Goal: Navigation & Orientation: Find specific page/section

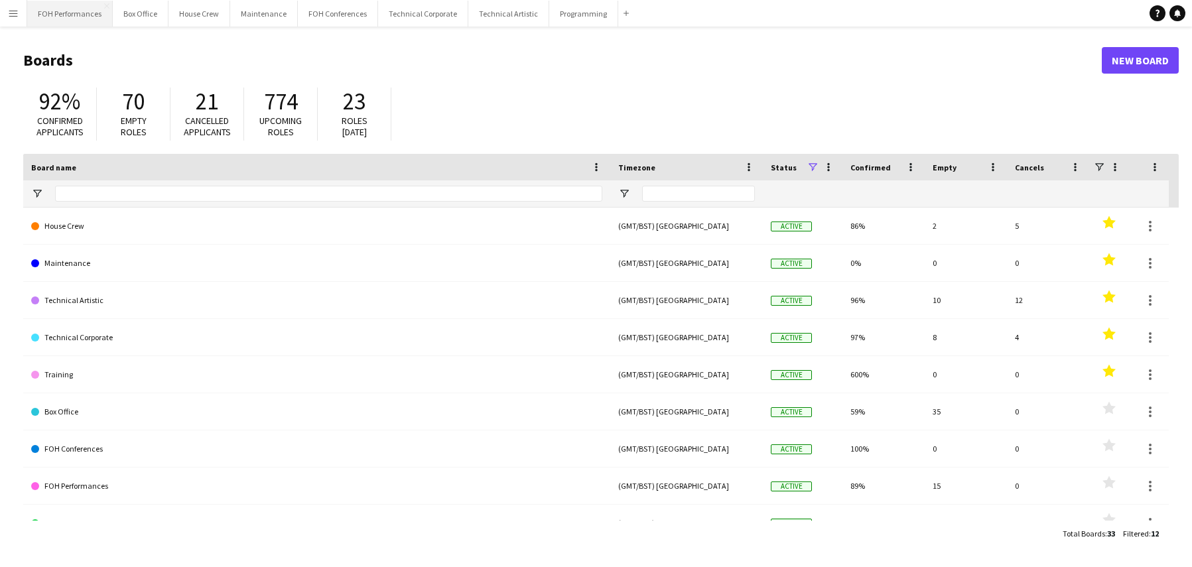
click at [56, 14] on button "FOH Performances Close" at bounding box center [70, 14] width 86 height 26
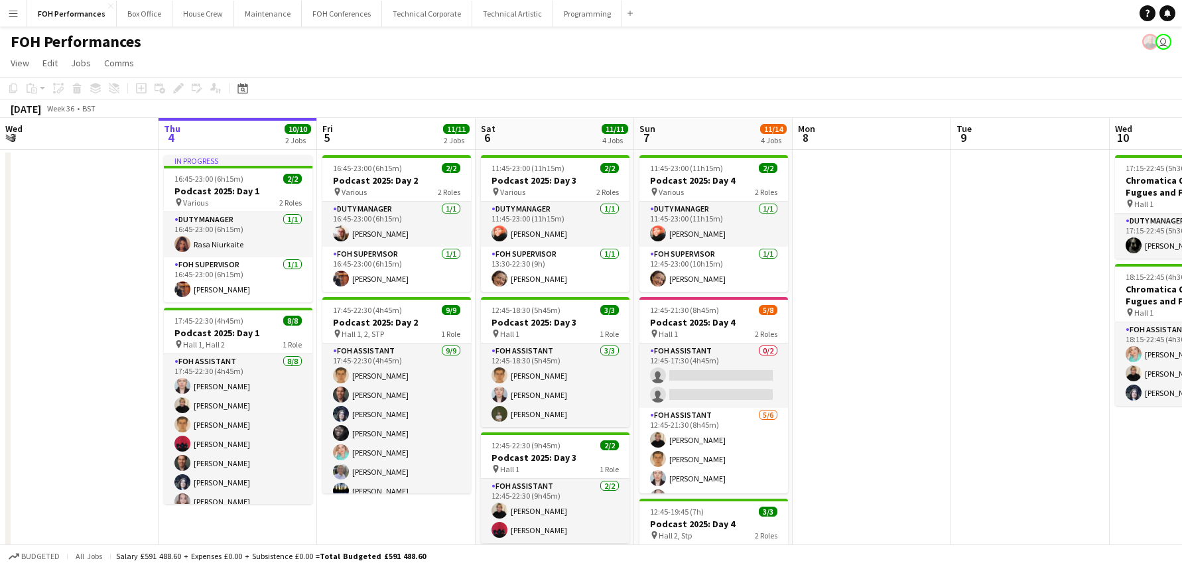
scroll to position [0, 583]
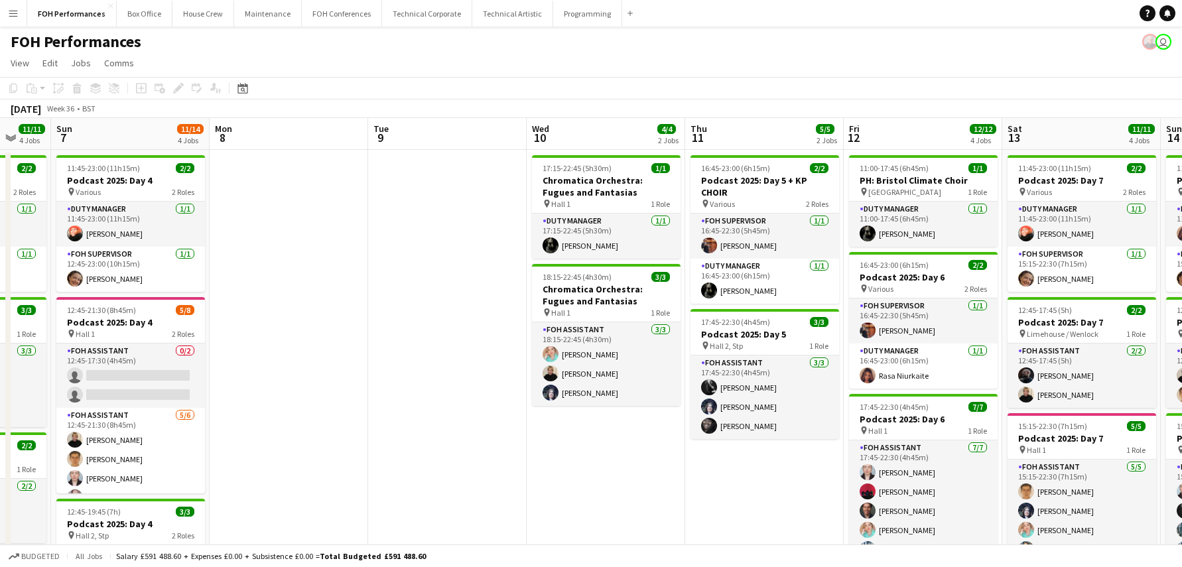
drag, startPoint x: 680, startPoint y: 212, endPoint x: 320, endPoint y: 218, distance: 360.2
click at [320, 218] on app-calendar-viewport "Wed 3 Thu 4 10/10 2 Jobs Fri 5 11/11 2 Jobs Sat 6 11/11 4 Jobs Sun 7 11/14 4 Jo…" at bounding box center [591, 449] width 1182 height 663
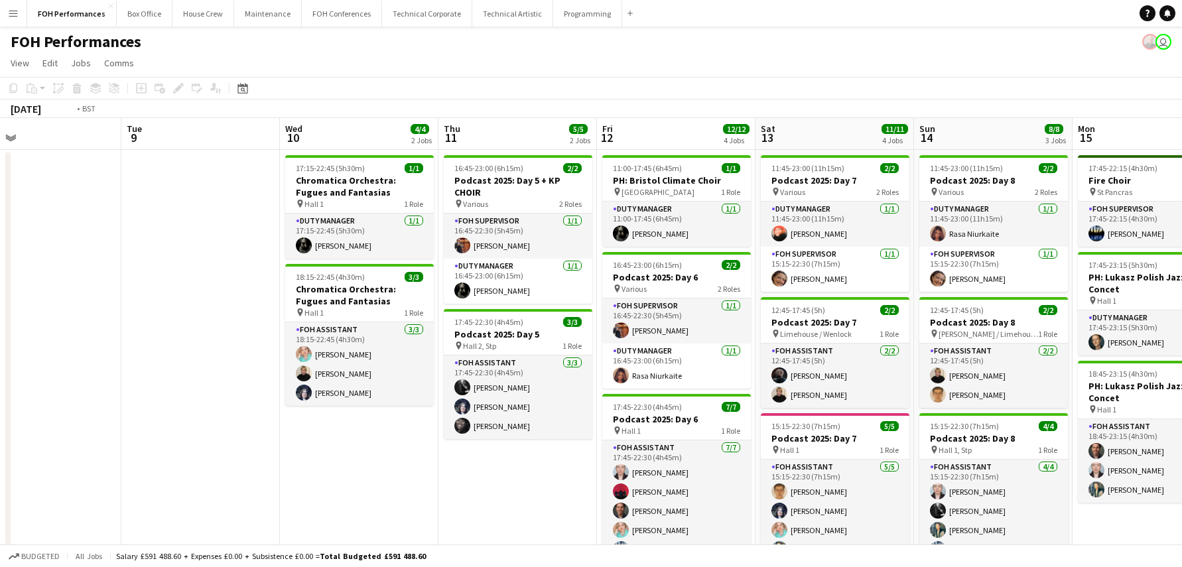
scroll to position [0, 553]
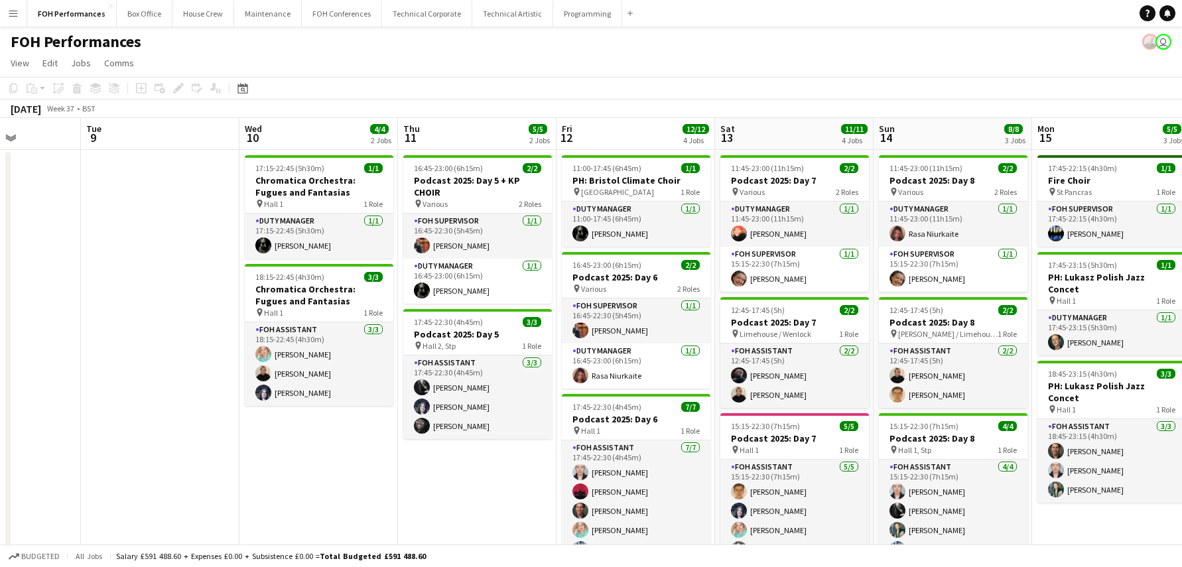
drag, startPoint x: 359, startPoint y: 216, endPoint x: 202, endPoint y: 220, distance: 156.5
click at [202, 220] on app-calendar-viewport "Fri 5 11/11 2 Jobs Sat 6 11/11 4 Jobs Sun 7 11/14 4 Jobs Mon 8 Tue 9 Wed 10 4/4…" at bounding box center [591, 449] width 1182 height 663
click at [675, 64] on app-page-menu "View Day view expanded Day view collapsed Month view Date picker Jump to today …" at bounding box center [591, 64] width 1182 height 25
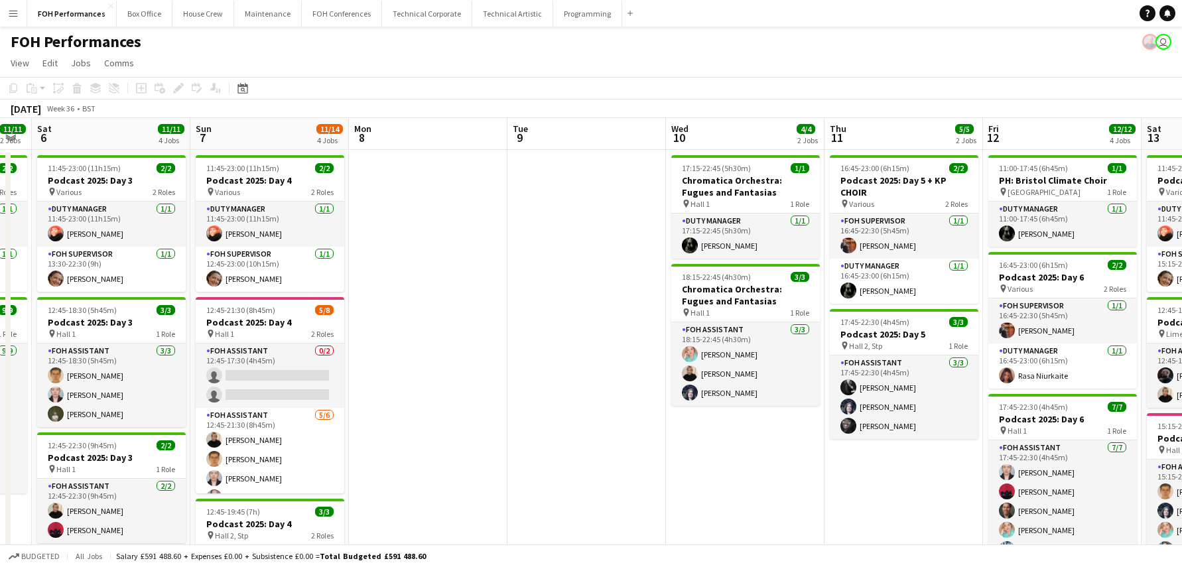
drag, startPoint x: 420, startPoint y: 263, endPoint x: 859, endPoint y: 257, distance: 439.7
click at [861, 257] on app-calendar-viewport "Thu 4 10/10 2 Jobs Fri 5 11/11 2 Jobs Sat 6 11/11 4 Jobs Sun 7 11/14 4 Jobs Mon…" at bounding box center [591, 449] width 1182 height 663
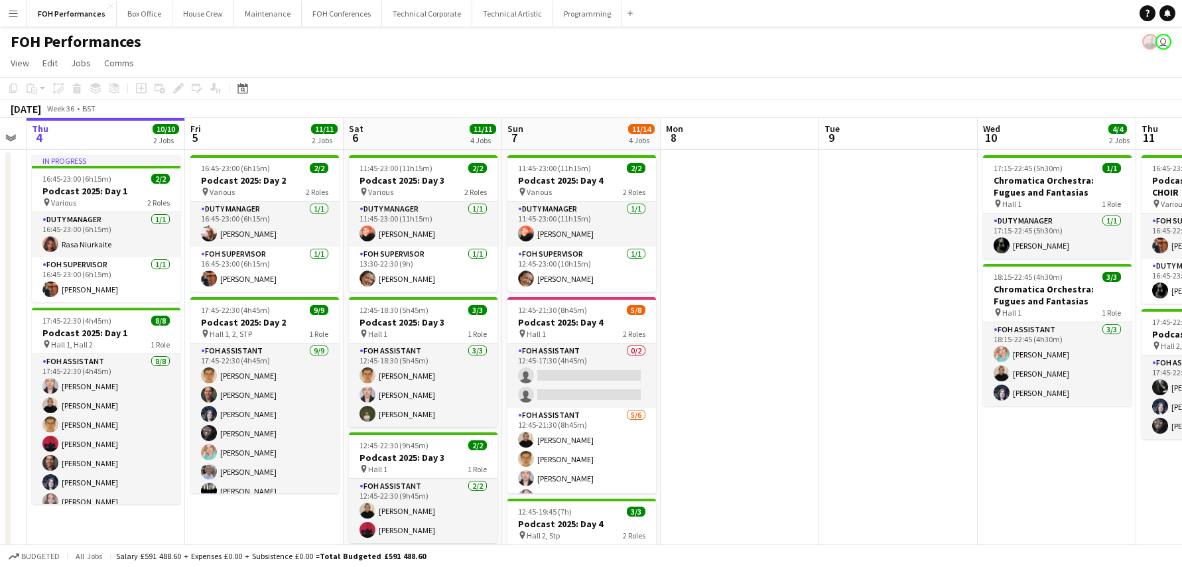
scroll to position [0, 438]
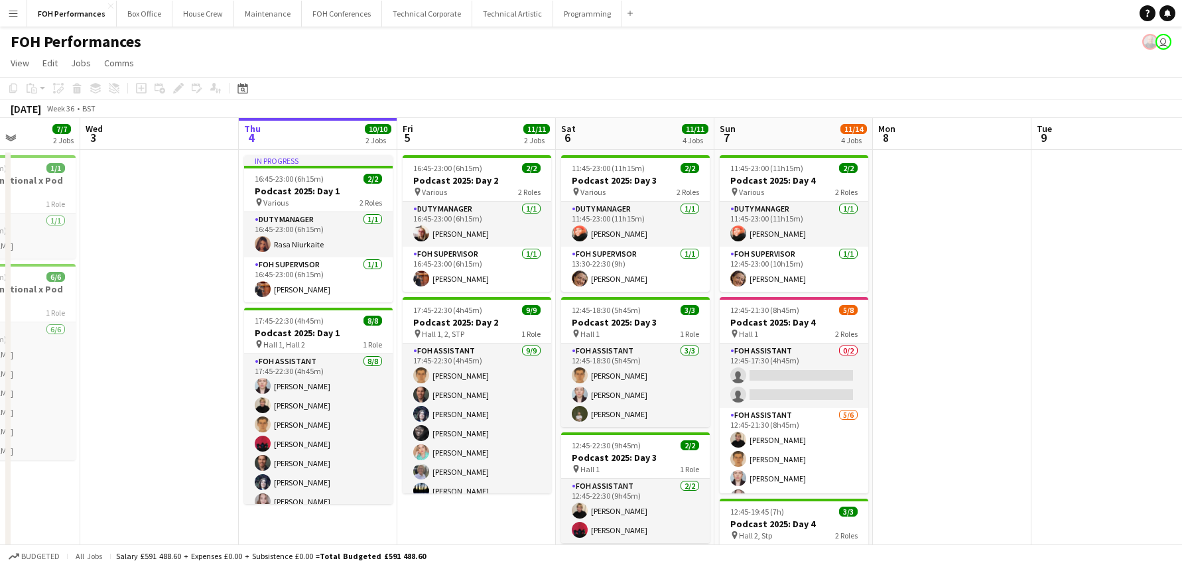
drag, startPoint x: 850, startPoint y: 260, endPoint x: 1062, endPoint y: 241, distance: 213.0
click at [1062, 241] on app-calendar-viewport "Sun 31 Mon 1 Tue 2 7/7 2 Jobs Wed 3 Thu 4 10/10 2 Jobs Fri 5 11/11 2 Jobs Sat 6…" at bounding box center [591, 449] width 1182 height 663
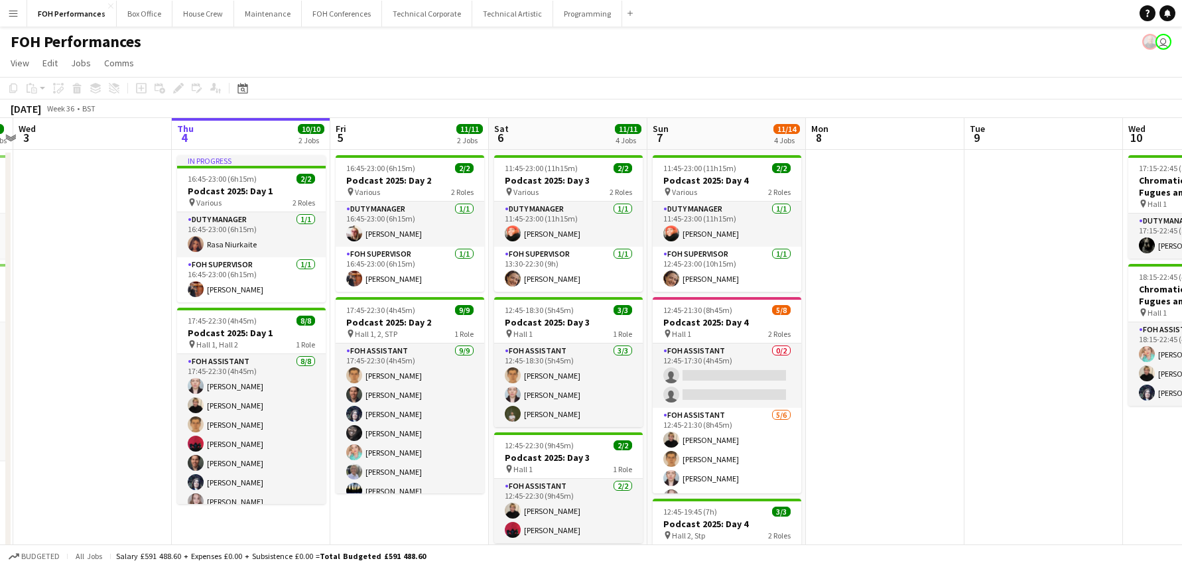
scroll to position [0, 490]
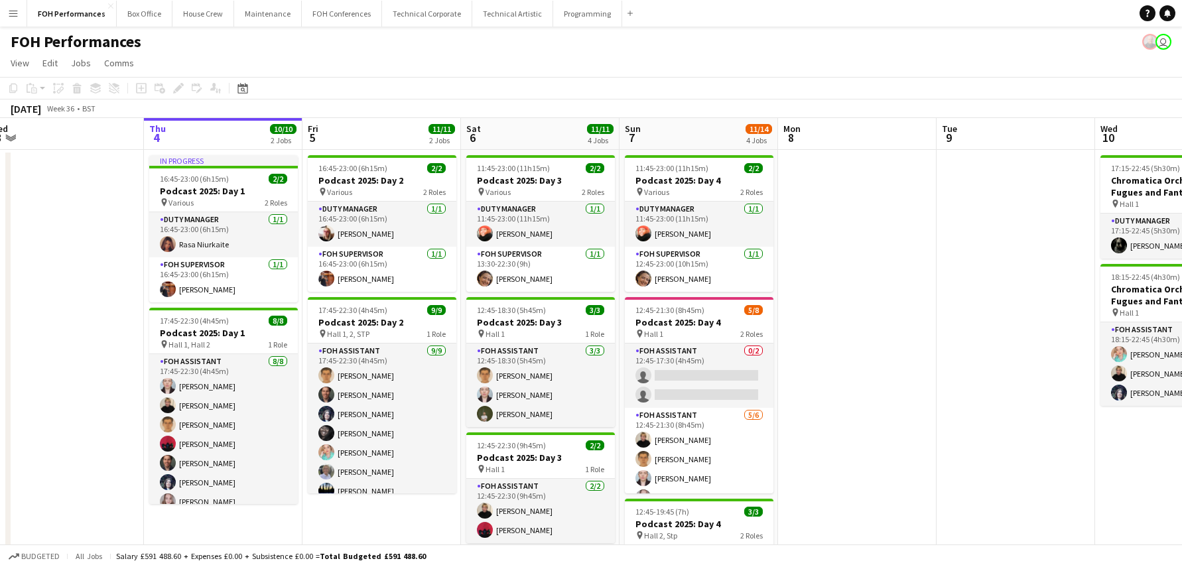
drag, startPoint x: 1062, startPoint y: 241, endPoint x: 967, endPoint y: 218, distance: 97.6
click at [967, 218] on app-calendar-viewport "Sun 31 Mon 1 Tue 2 7/7 2 Jobs Wed 3 Thu 4 10/10 2 Jobs Fri 5 11/11 2 Jobs Sat 6…" at bounding box center [591, 449] width 1182 height 663
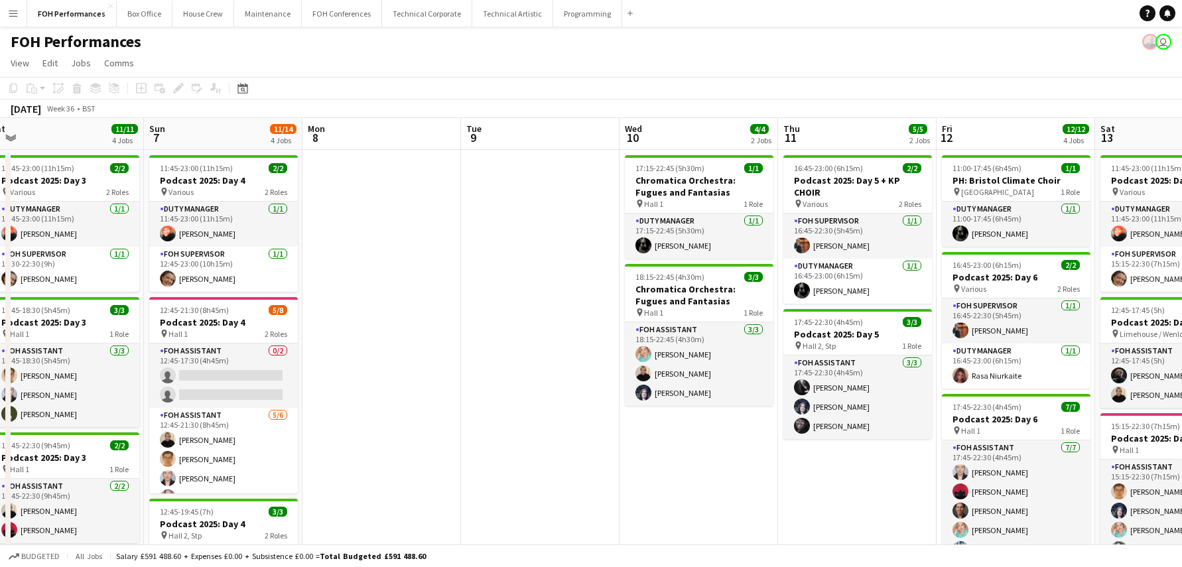
scroll to position [0, 608]
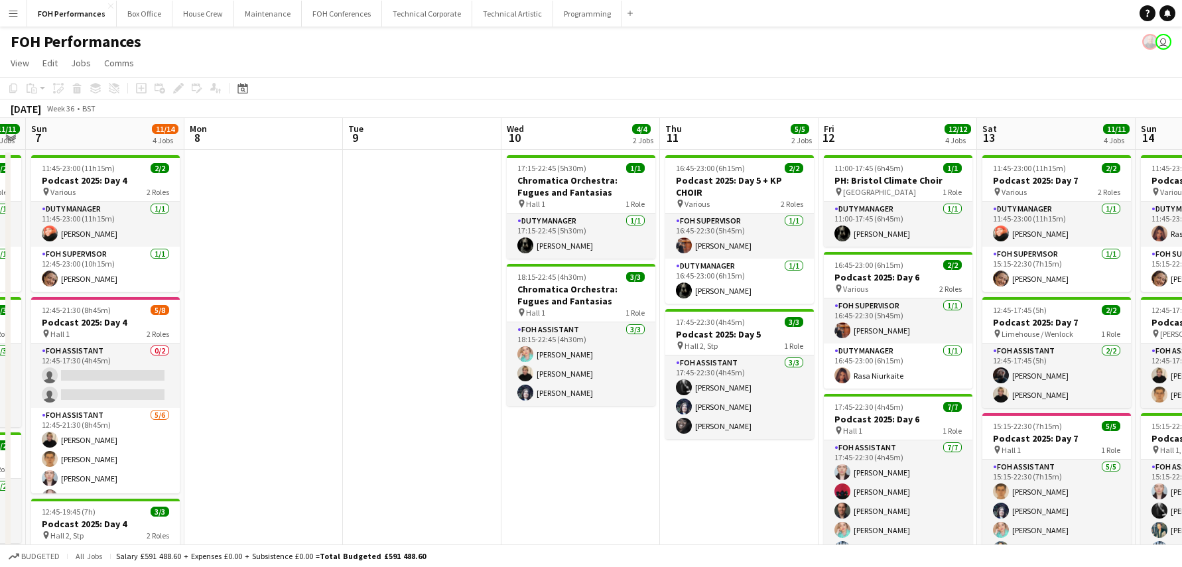
drag, startPoint x: 767, startPoint y: 220, endPoint x: 294, endPoint y: 231, distance: 472.3
click at [294, 231] on app-calendar-viewport "Wed 3 Thu 4 10/10 2 Jobs Fri 5 11/11 2 Jobs Sat 6 11/11 4 Jobs Sun 7 11/14 4 Jo…" at bounding box center [591, 449] width 1182 height 663
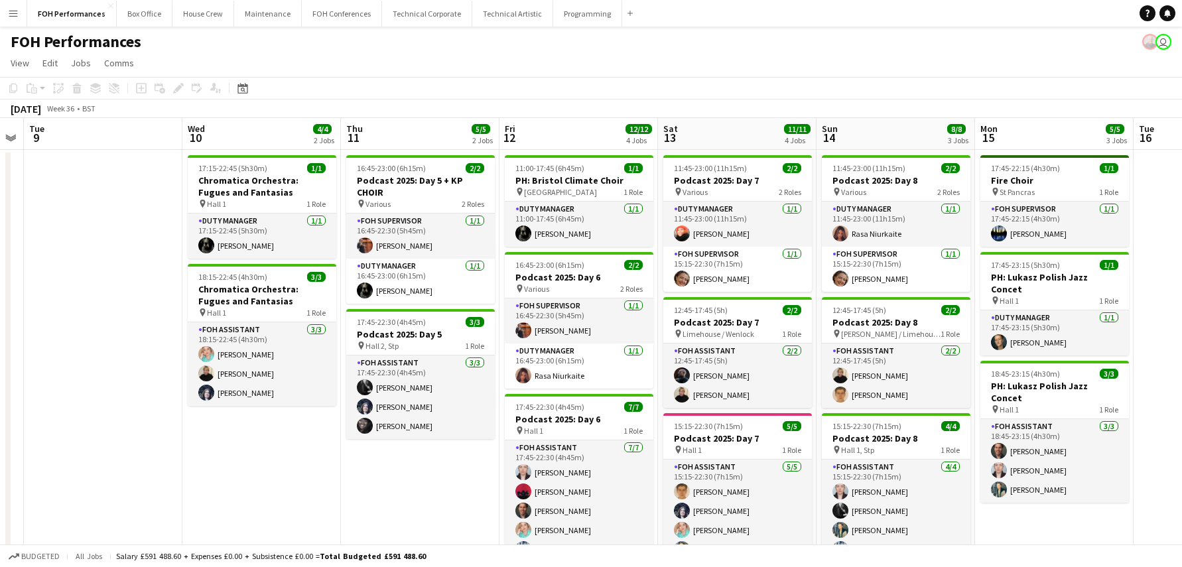
drag, startPoint x: 574, startPoint y: 451, endPoint x: 255, endPoint y: 400, distance: 323.0
click at [255, 400] on app-calendar-viewport "Sat 6 11/11 4 Jobs Sun 7 11/14 4 Jobs Mon 8 Tue 9 Wed 10 4/4 2 Jobs Thu 11 5/5 …" at bounding box center [591, 449] width 1182 height 663
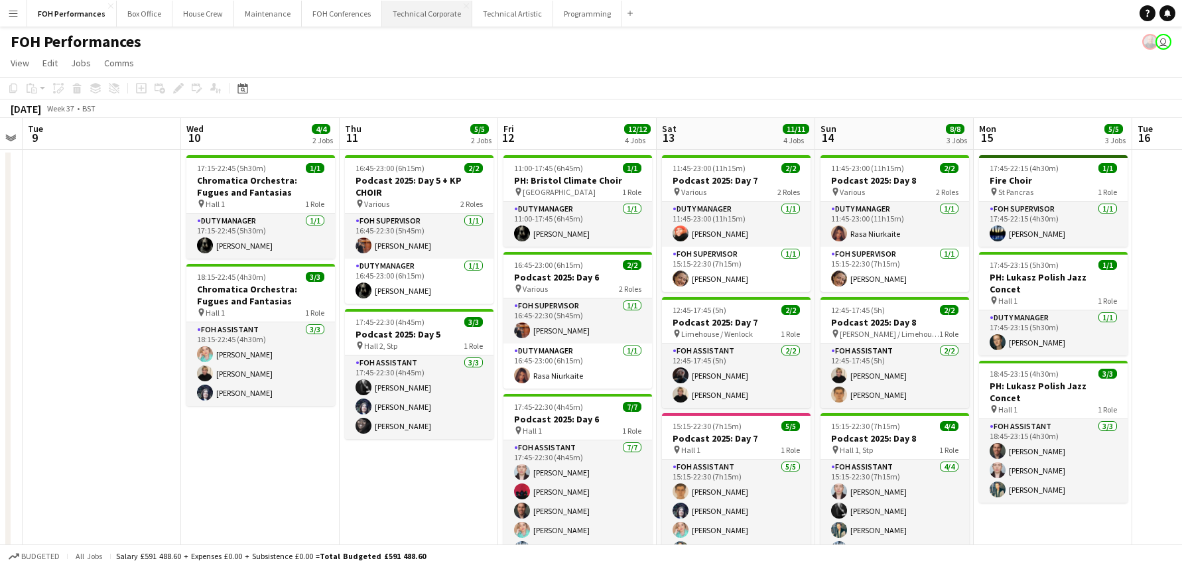
drag, startPoint x: 491, startPoint y: 60, endPoint x: 374, endPoint y: 6, distance: 128.8
click at [490, 59] on app-page-menu "View Day view expanded Day view collapsed Month view Date picker Jump to today …" at bounding box center [591, 64] width 1182 height 25
